Goal: Task Accomplishment & Management: Manage account settings

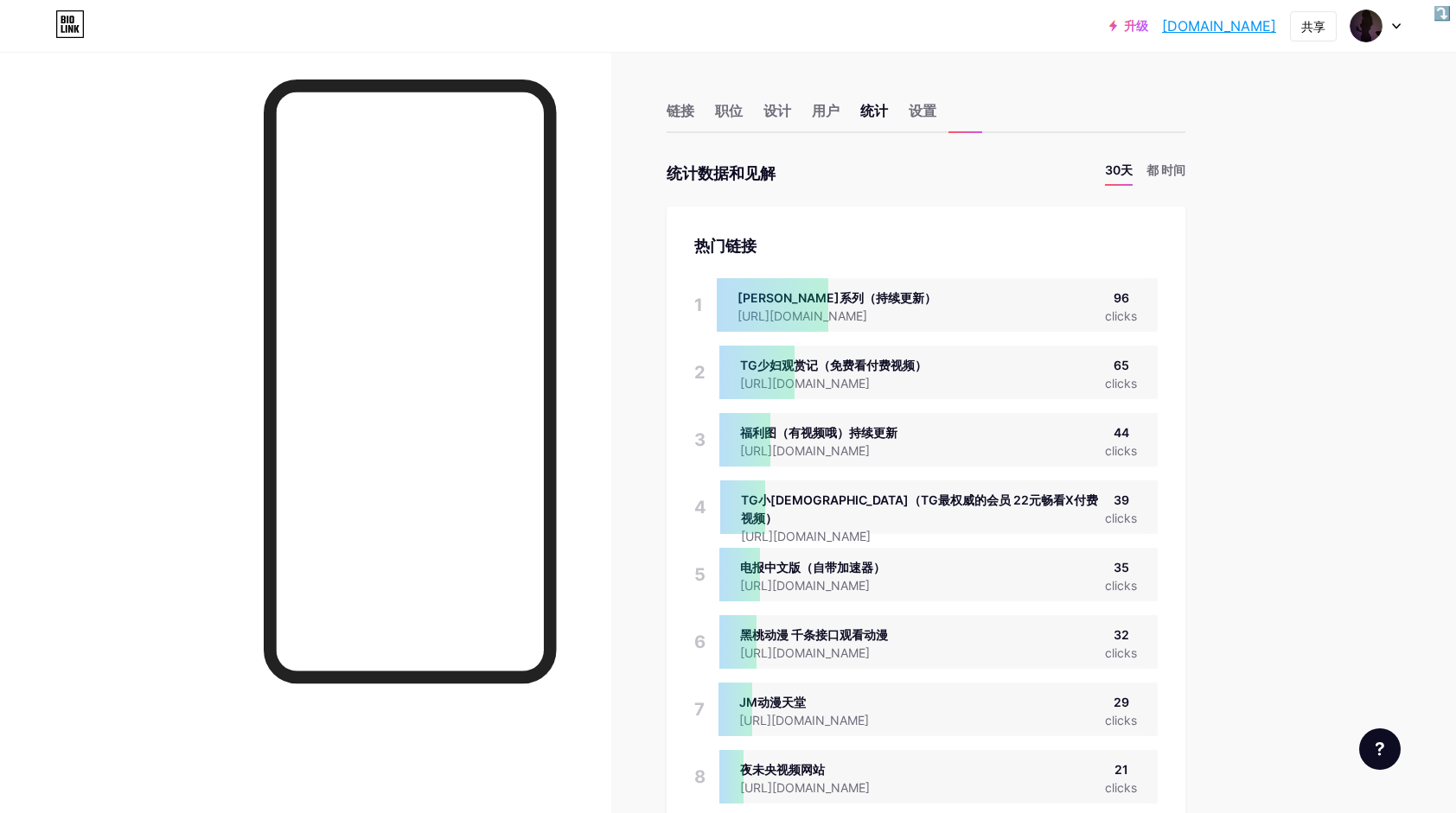
scroll to position [813, 1456]
click at [682, 109] on div "链接" at bounding box center [680, 116] width 28 height 31
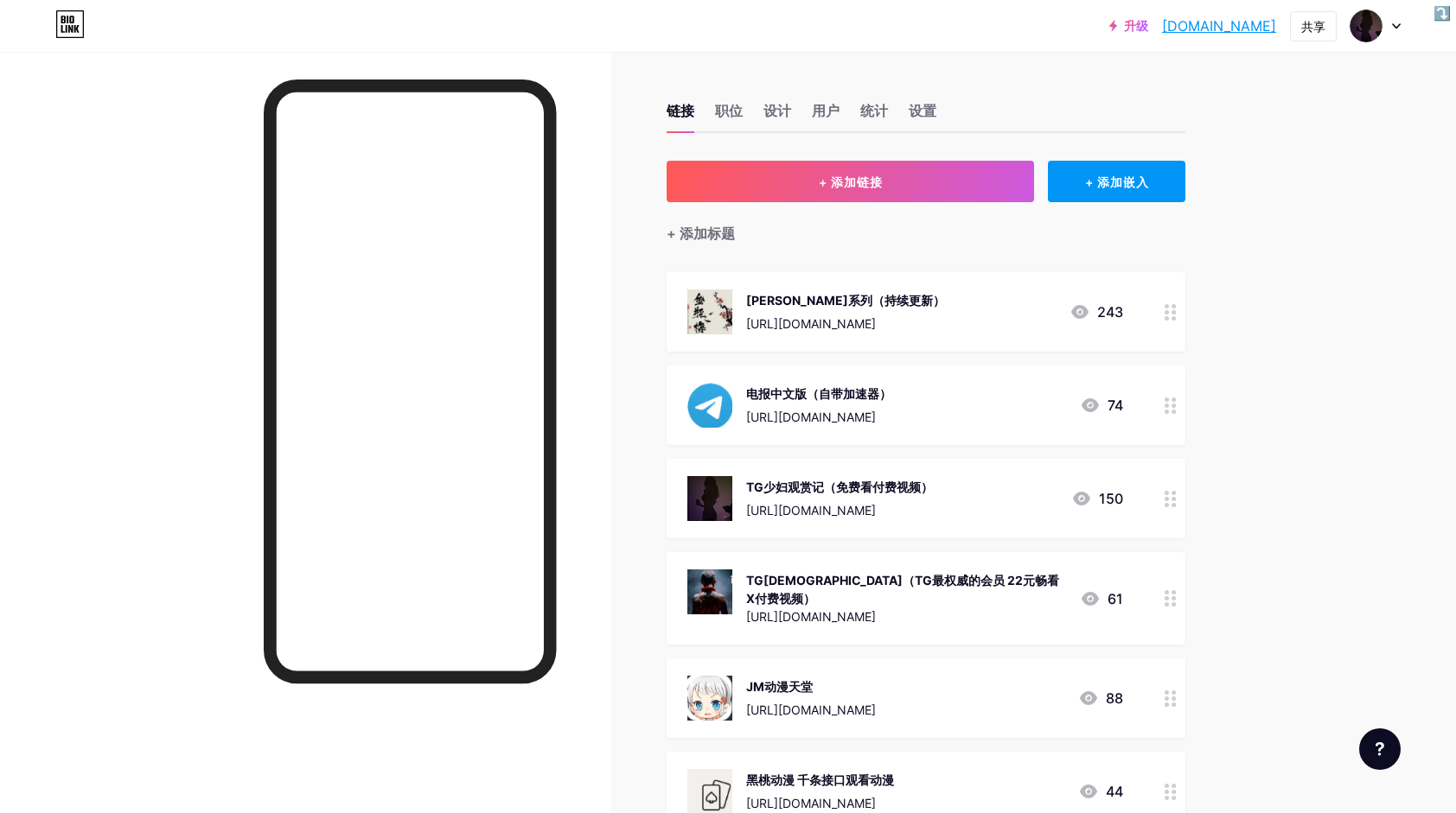
click at [1172, 511] on div at bounding box center [1171, 498] width 30 height 80
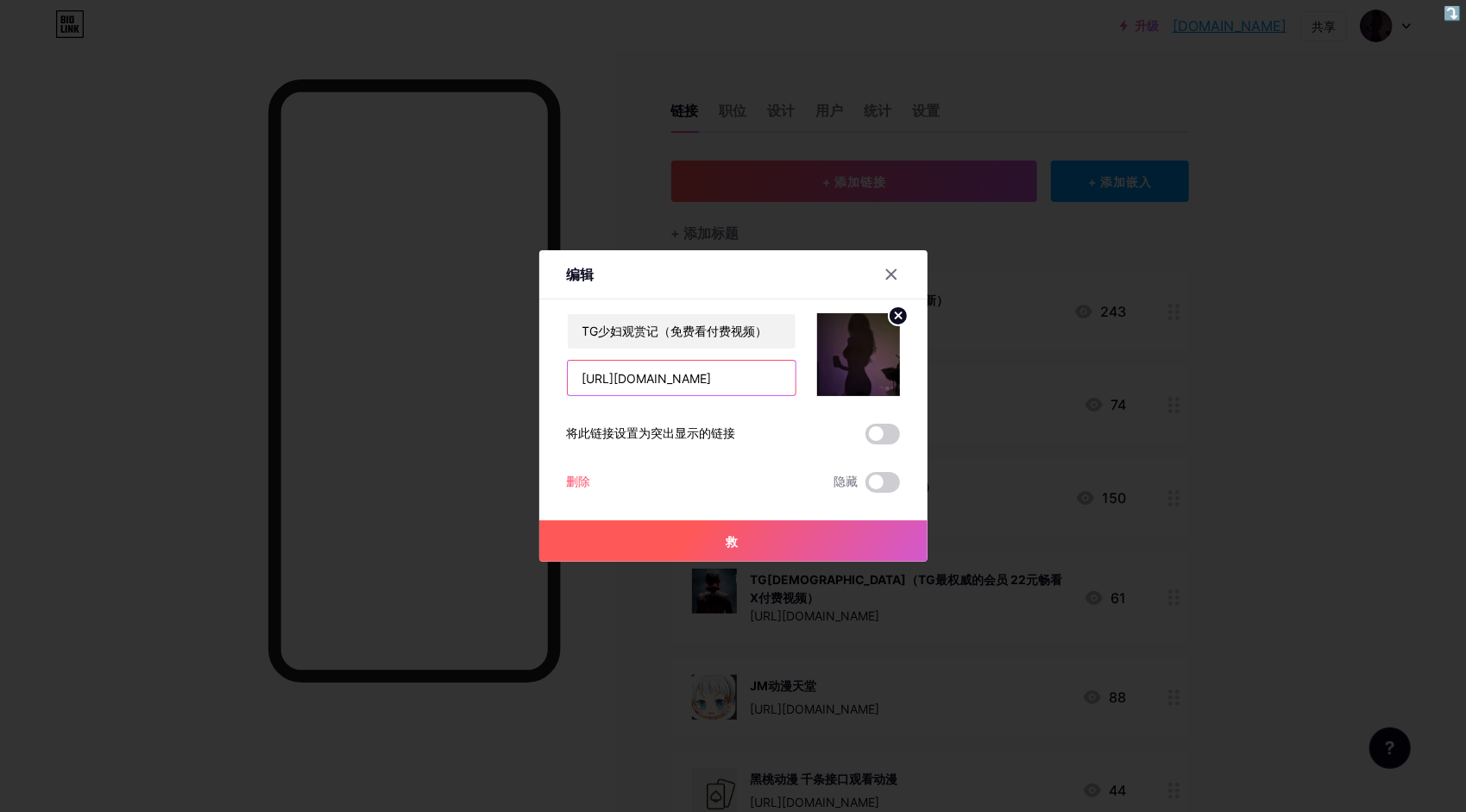
click at [706, 377] on input "[URL][DOMAIN_NAME]" at bounding box center [681, 378] width 228 height 35
click at [779, 375] on input "[URL][DOMAIN_NAME]" at bounding box center [681, 378] width 228 height 35
drag, startPoint x: 779, startPoint y: 376, endPoint x: 502, endPoint y: 368, distance: 277.1
click at [502, 368] on div "编辑 Content YouTube Play YouTube video without leaving your page. ADD Vimeo Play…" at bounding box center [733, 406] width 1466 height 812
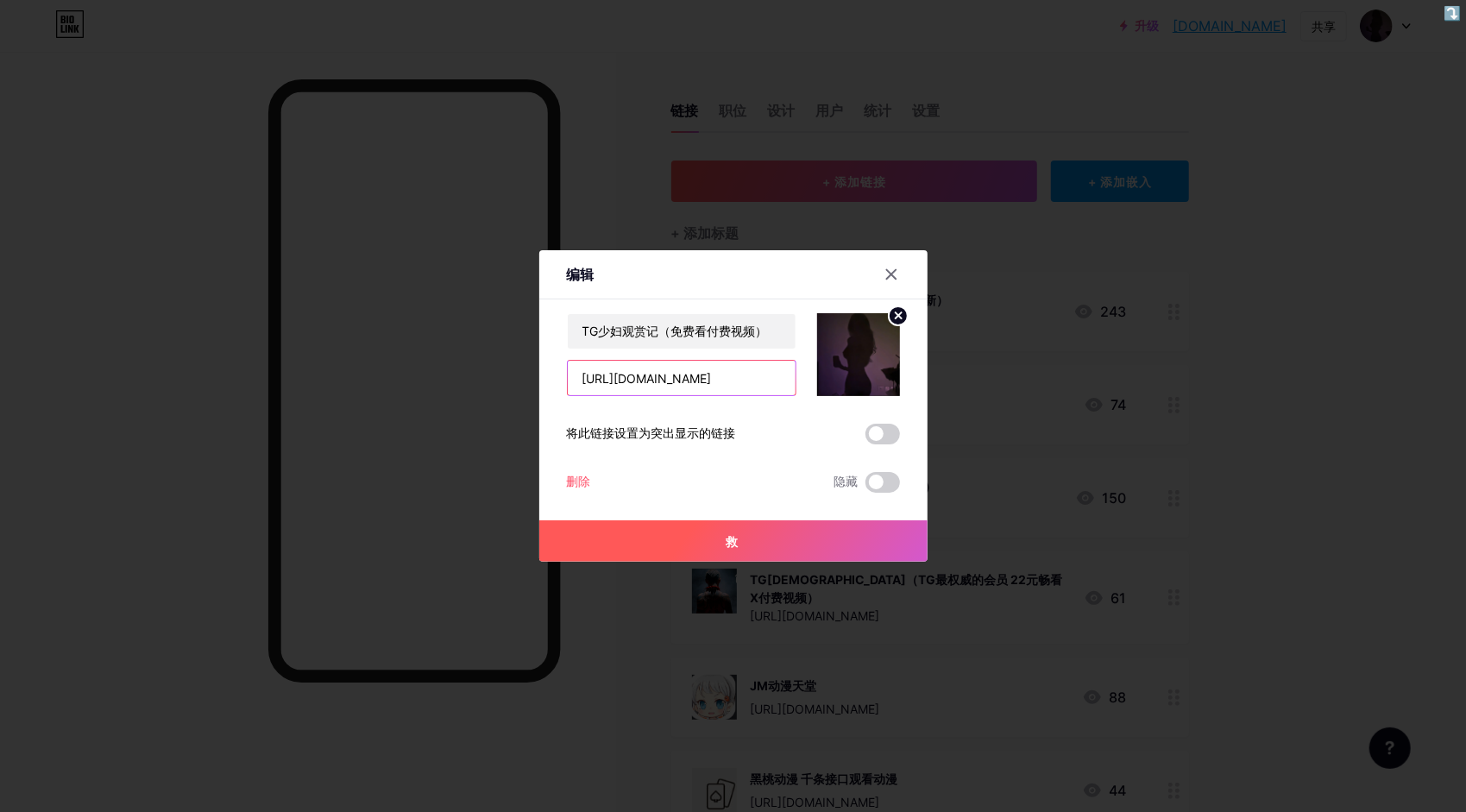
paste input "@QBWHbot"
type input "@QBWHbot"
click at [734, 539] on span "救" at bounding box center [733, 541] width 14 height 15
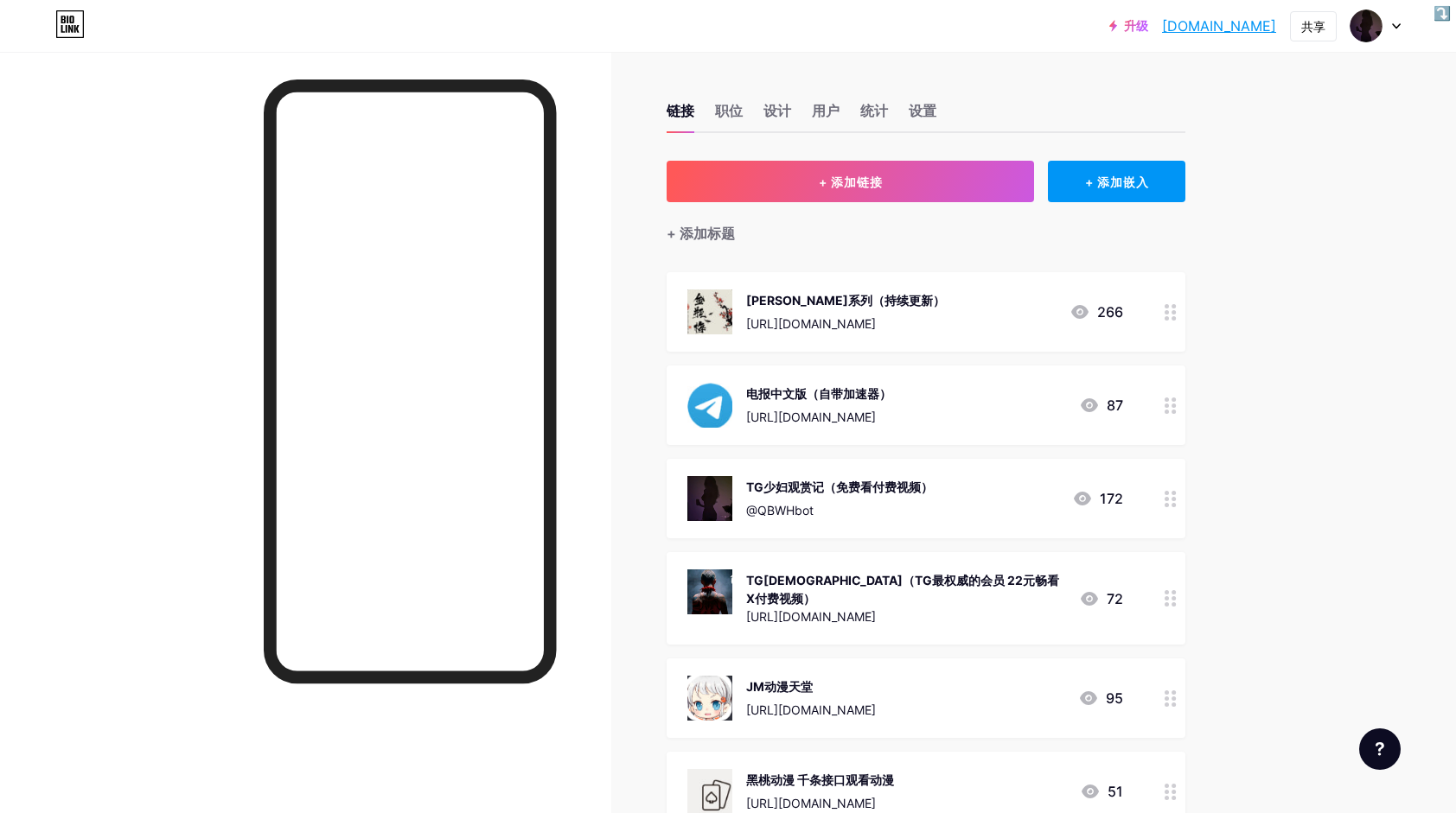
click at [1184, 512] on div at bounding box center [1171, 498] width 30 height 80
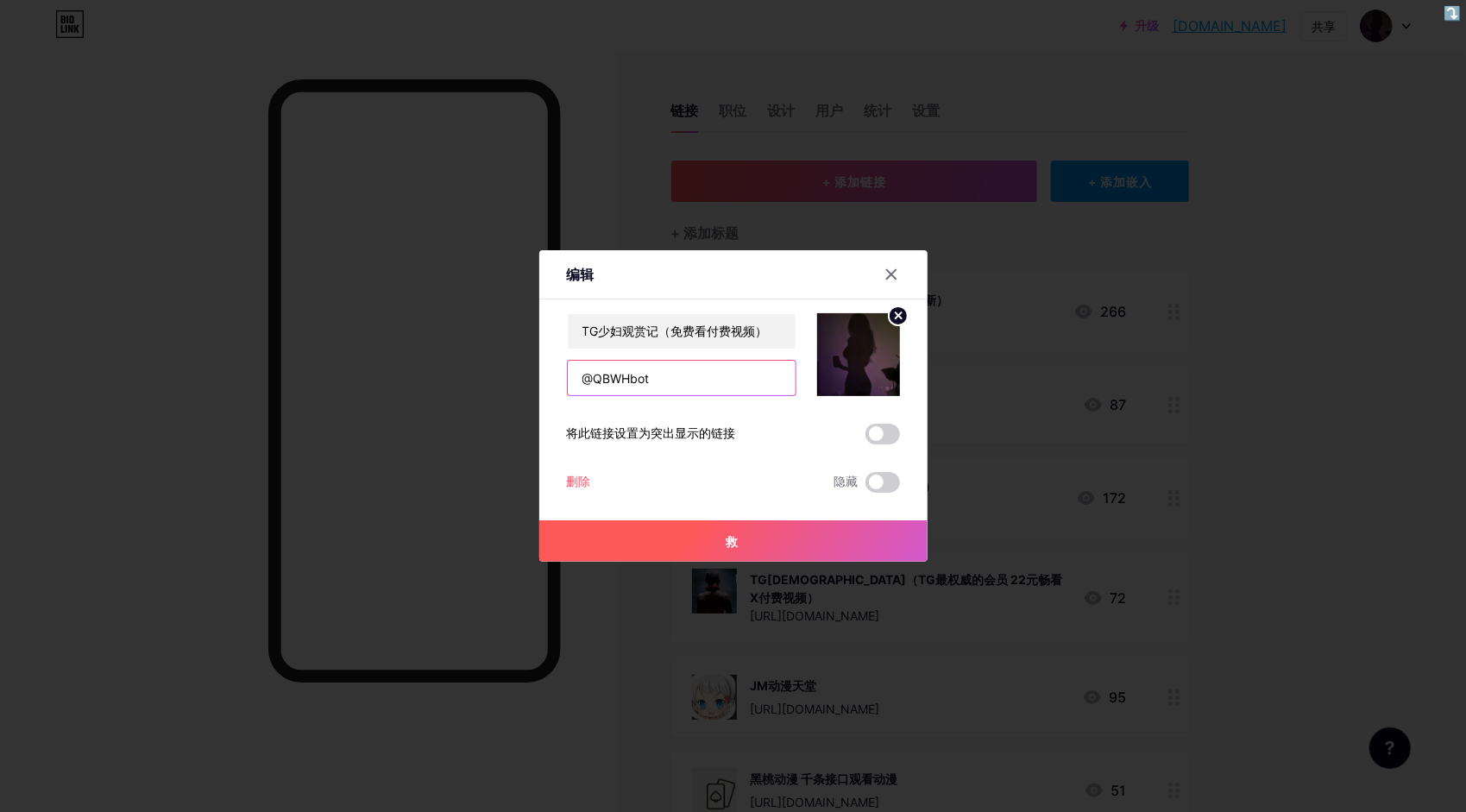
drag, startPoint x: 671, startPoint y: 382, endPoint x: 530, endPoint y: 376, distance: 141.1
click at [530, 376] on div "编辑 Content YouTube Play YouTube video without leaving your page. ADD Vimeo Play…" at bounding box center [733, 406] width 1466 height 812
click at [769, 154] on div at bounding box center [733, 406] width 1466 height 812
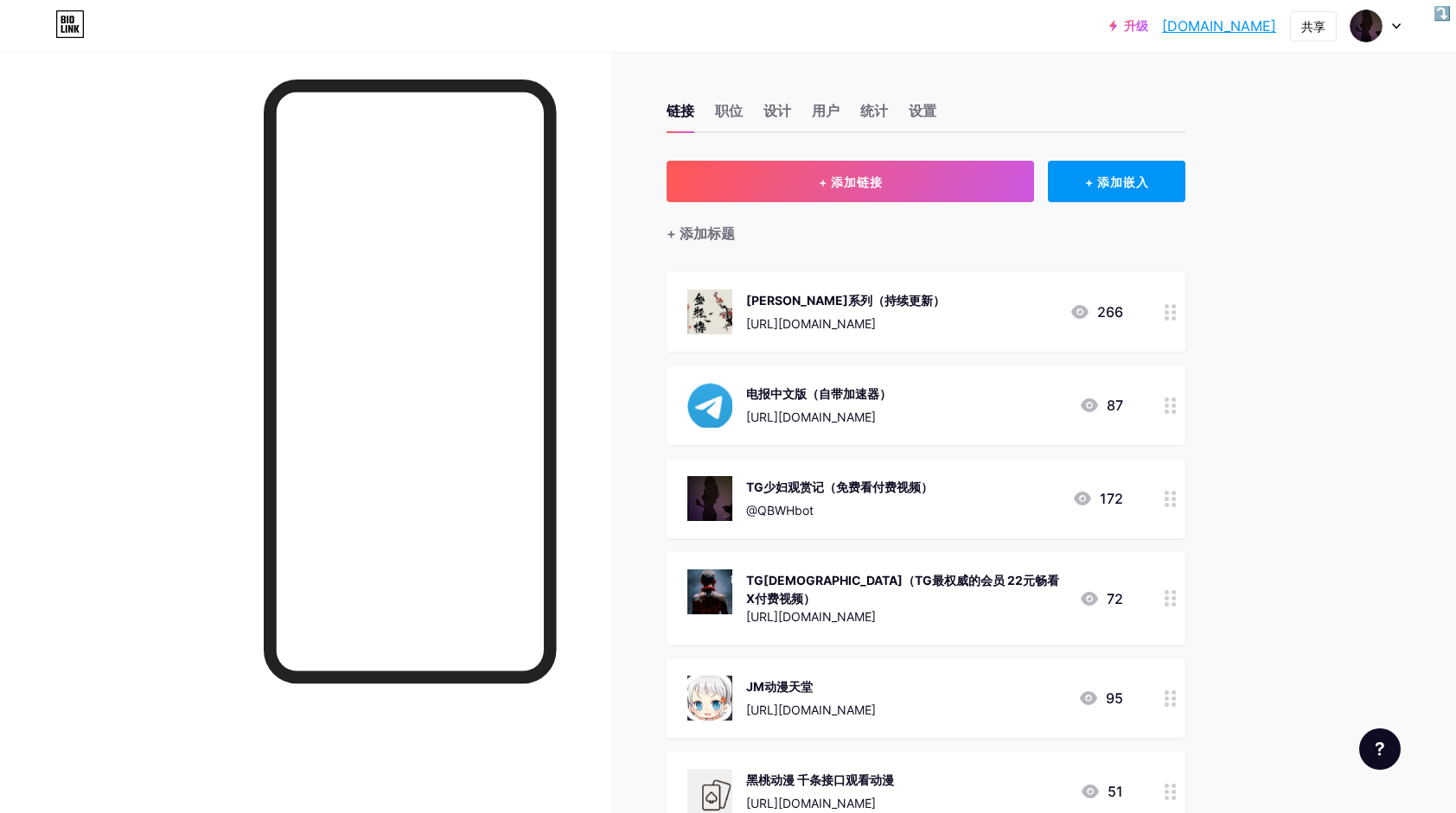
click at [1175, 498] on circle at bounding box center [1173, 498] width 4 height 4
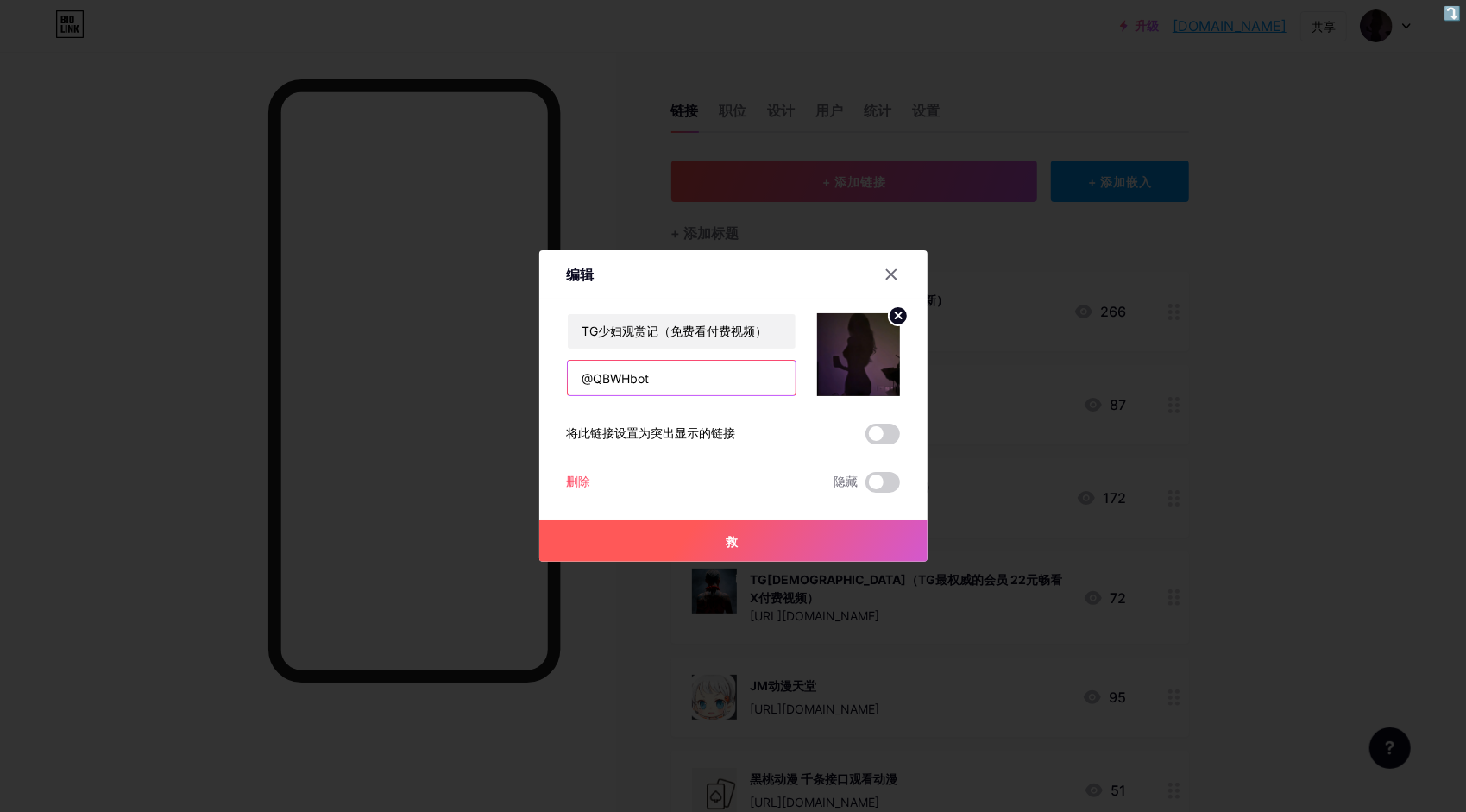
drag, startPoint x: 604, startPoint y: 374, endPoint x: 559, endPoint y: 369, distance: 45.3
click at [559, 369] on div "编辑 Content YouTube Play YouTube video without leaving your page. ADD Vimeo Play…" at bounding box center [733, 406] width 389 height 312
paste input "[URL][DOMAIN_NAME]"
type input "[URL][DOMAIN_NAME]"
click at [780, 525] on button "救" at bounding box center [733, 540] width 389 height 41
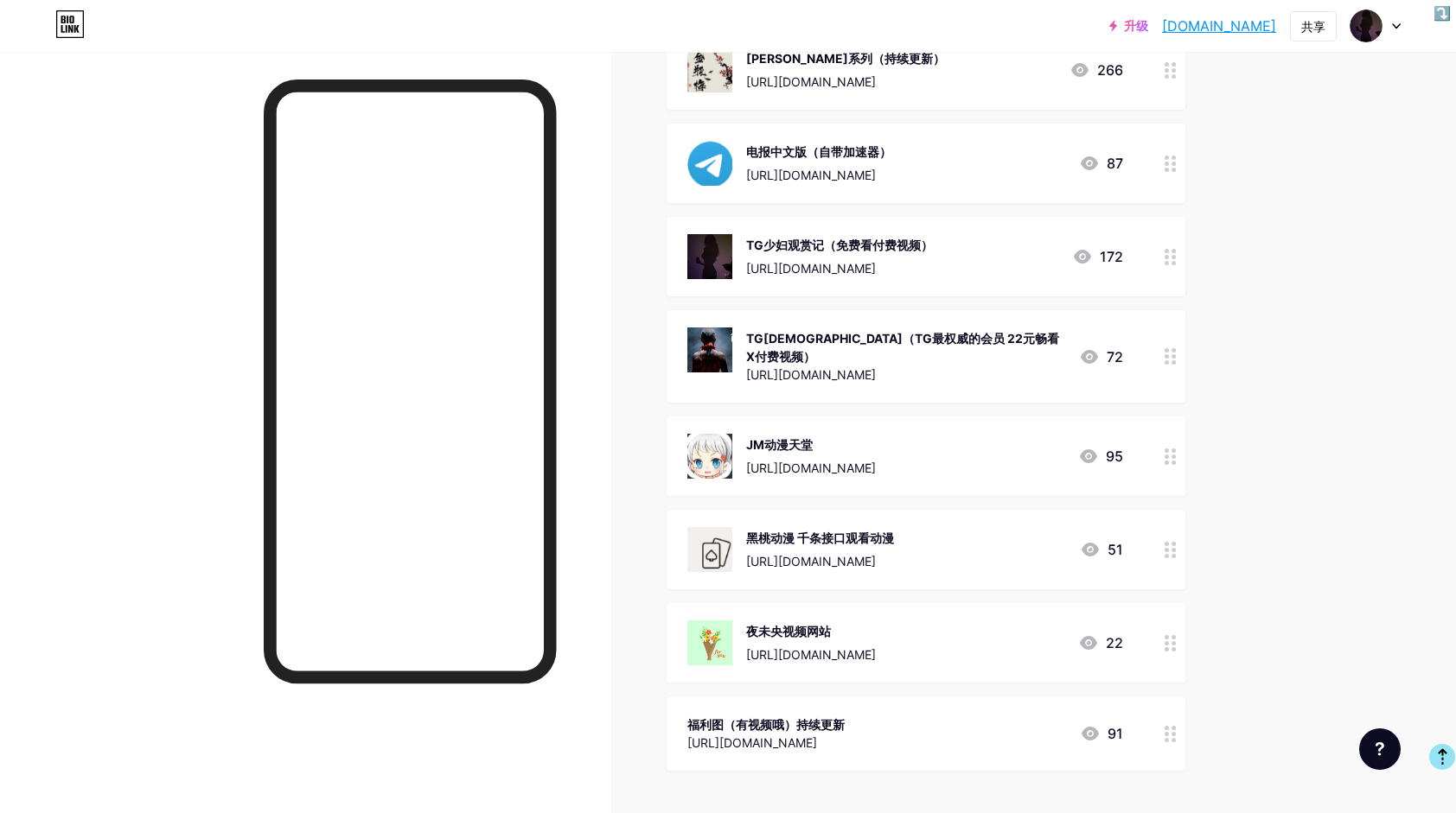
scroll to position [345, 0]
